Goal: Information Seeking & Learning: Learn about a topic

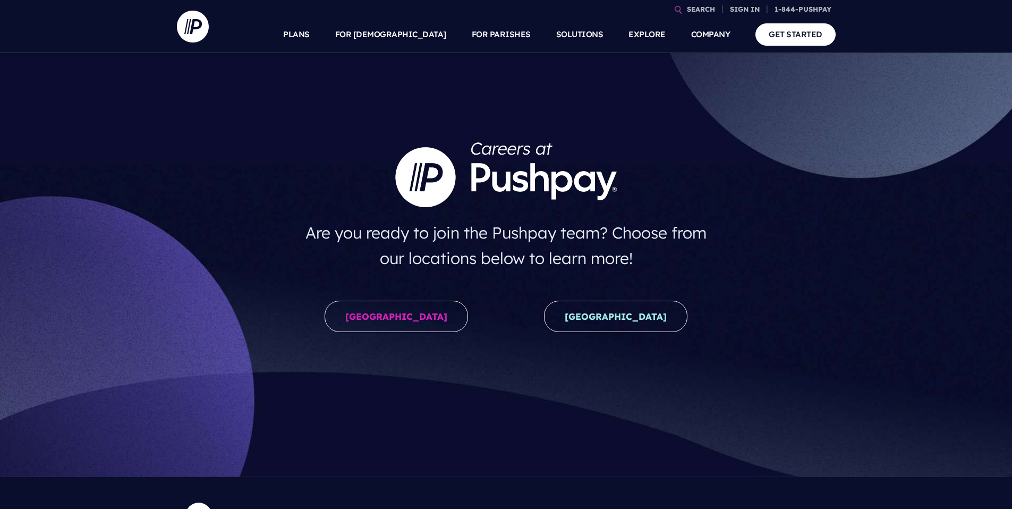
click at [415, 319] on link "United States" at bounding box center [395, 316] width 143 height 31
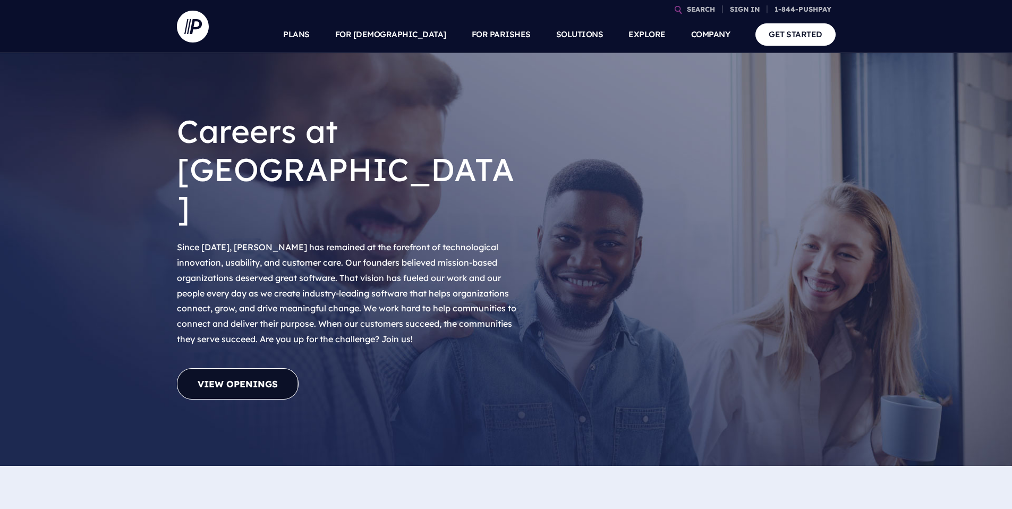
click at [234, 368] on link "View Openings" at bounding box center [238, 383] width 122 height 31
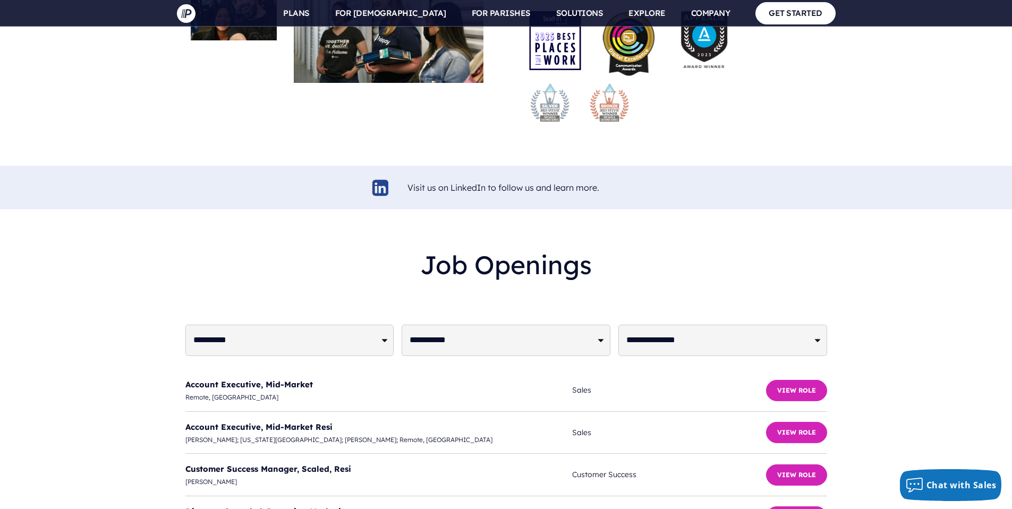
scroll to position [2475, 0]
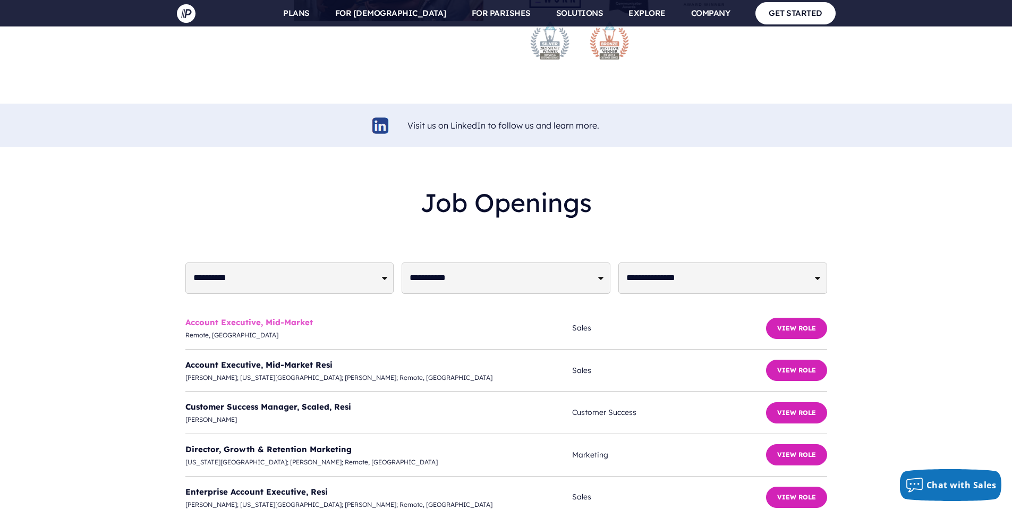
click at [283, 317] on link "Account Executive, Mid-Market" at bounding box center [248, 322] width 127 height 10
click at [329, 401] on link "Customer Success Manager, Scaled, Resi" at bounding box center [268, 406] width 166 height 10
click at [289, 486] on link "Enterprise Account Executive, Resi" at bounding box center [256, 491] width 142 height 10
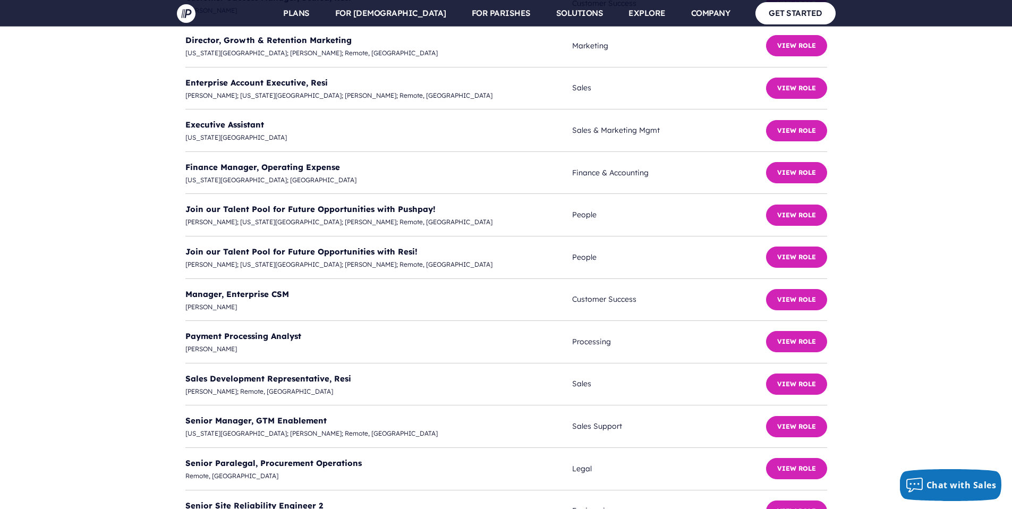
scroll to position [2890, 0]
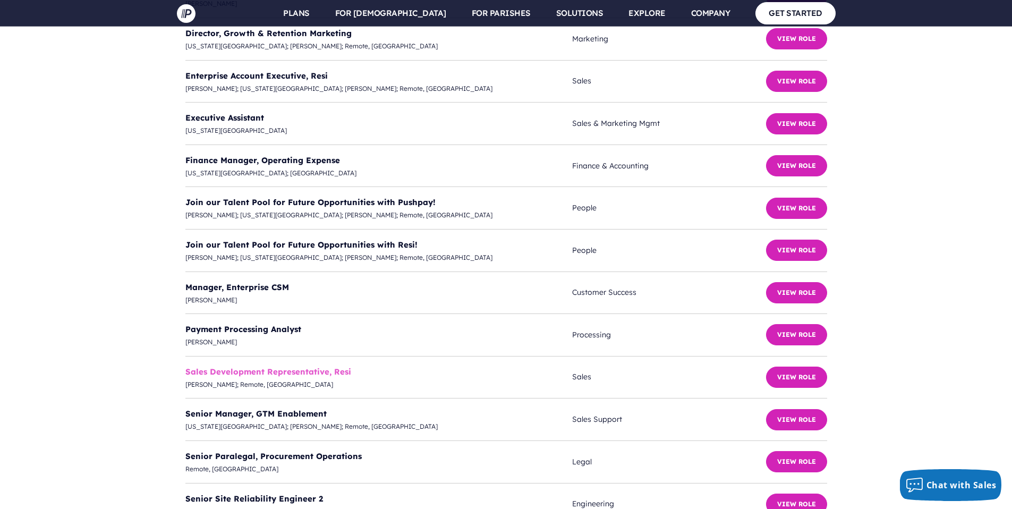
click at [279, 366] on link "Sales Development Representative, Resi" at bounding box center [268, 371] width 166 height 10
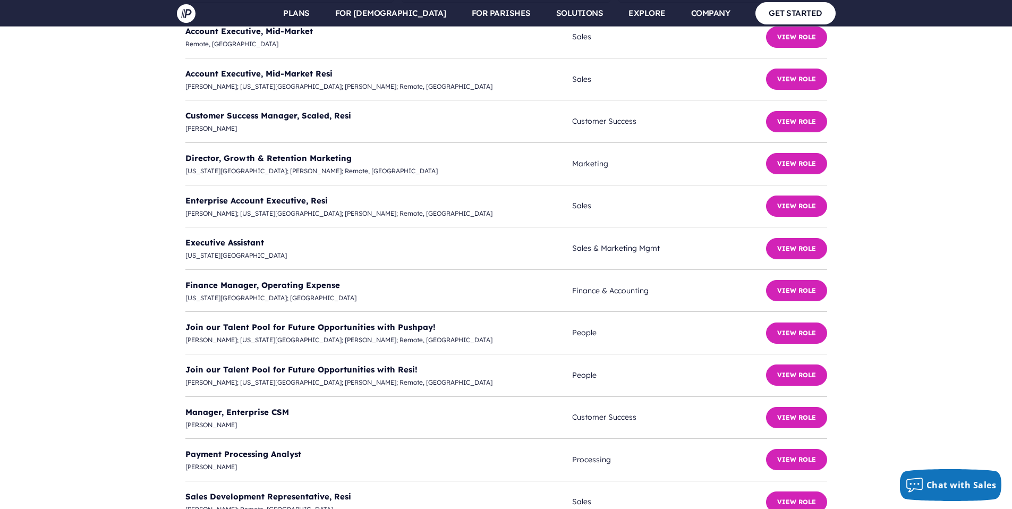
scroll to position [2707, 0]
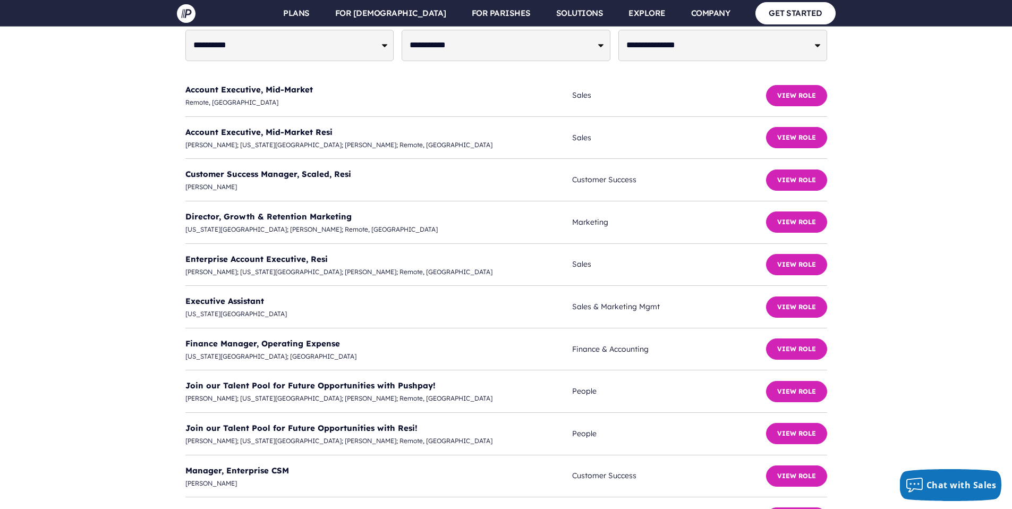
click at [148, 175] on div "**********" at bounding box center [505, 347] width 995 height 803
click at [306, 252] on span "Enterprise Account Executive, Resi" at bounding box center [378, 259] width 387 height 14
click at [304, 254] on link "Enterprise Account Executive, Resi" at bounding box center [256, 259] width 142 height 10
click at [106, 382] on div "**********" at bounding box center [505, 347] width 995 height 803
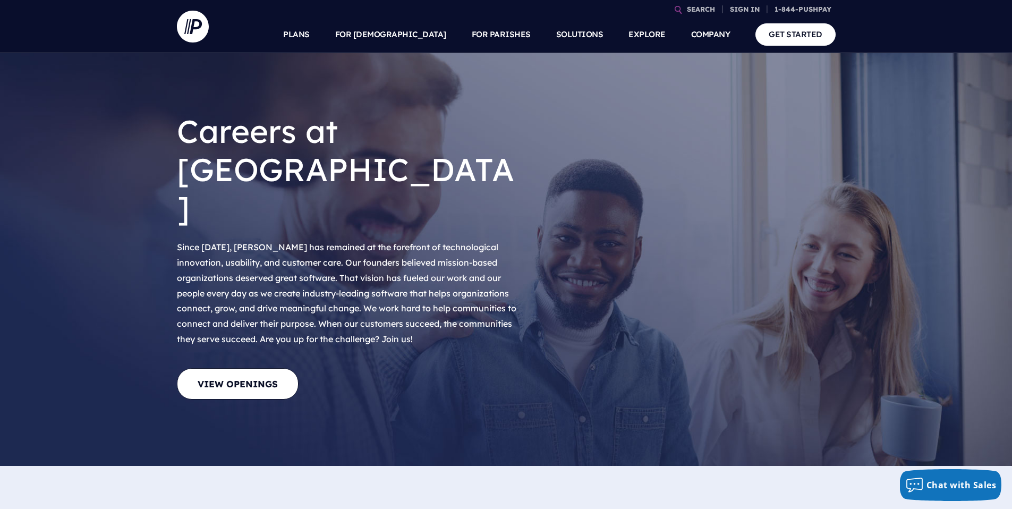
scroll to position [6, 0]
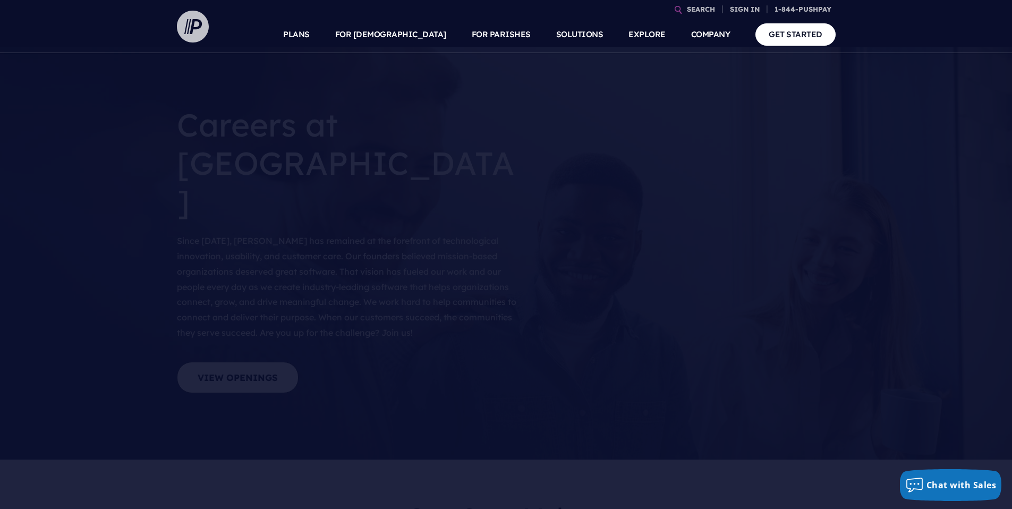
click at [187, 27] on img at bounding box center [193, 27] width 32 height 32
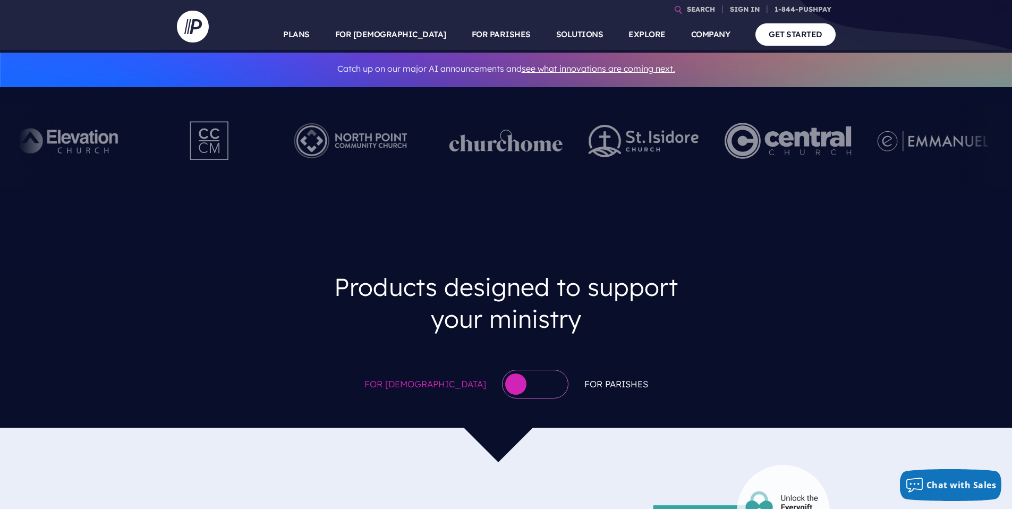
scroll to position [445, 0]
